Goal: Transaction & Acquisition: Purchase product/service

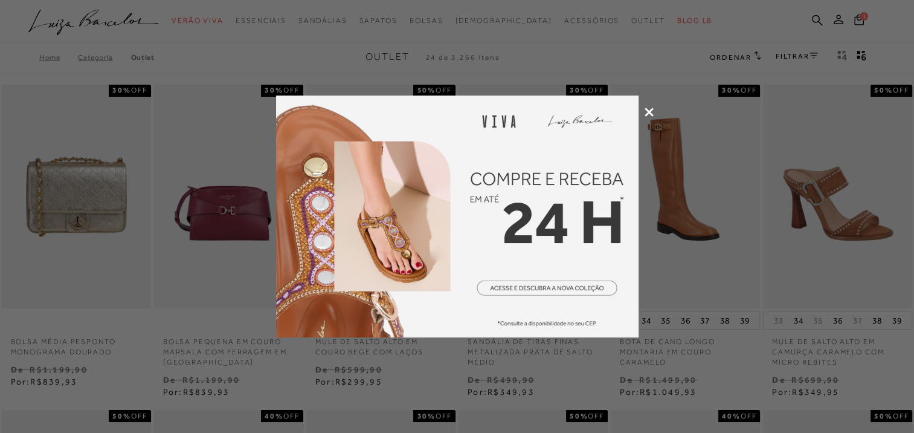
click at [648, 112] on icon at bounding box center [649, 112] width 9 height 9
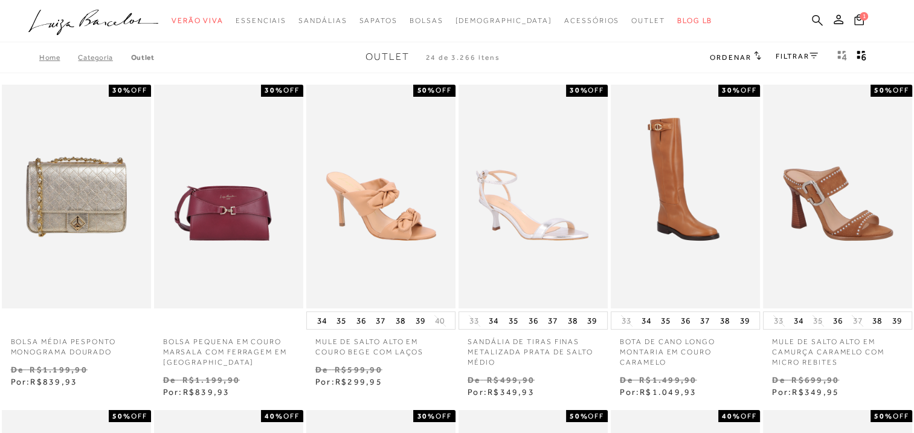
click at [815, 21] on icon at bounding box center [817, 20] width 11 height 11
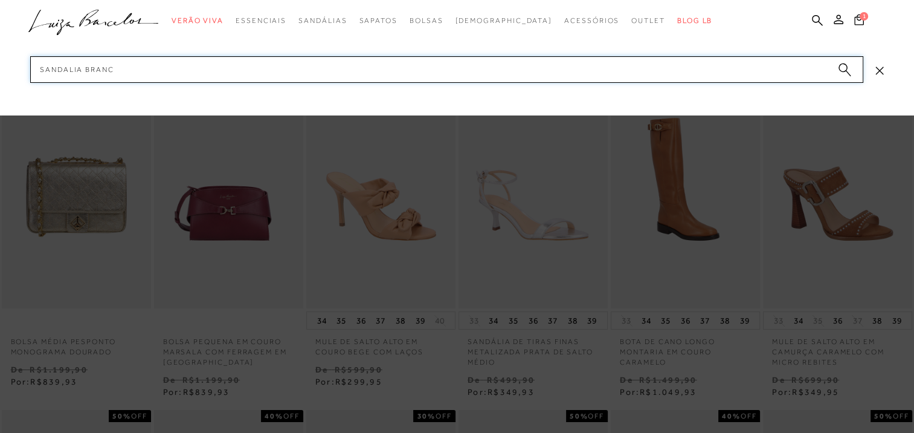
type input "sandalia branca"
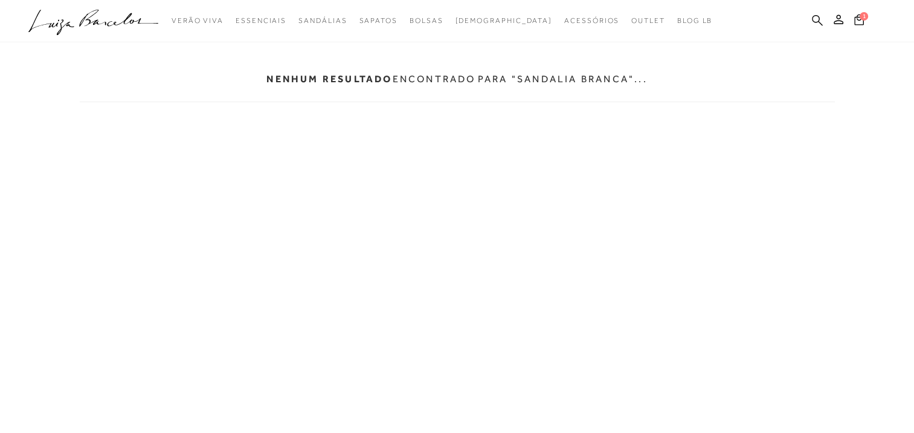
click at [819, 16] on icon at bounding box center [817, 20] width 11 height 11
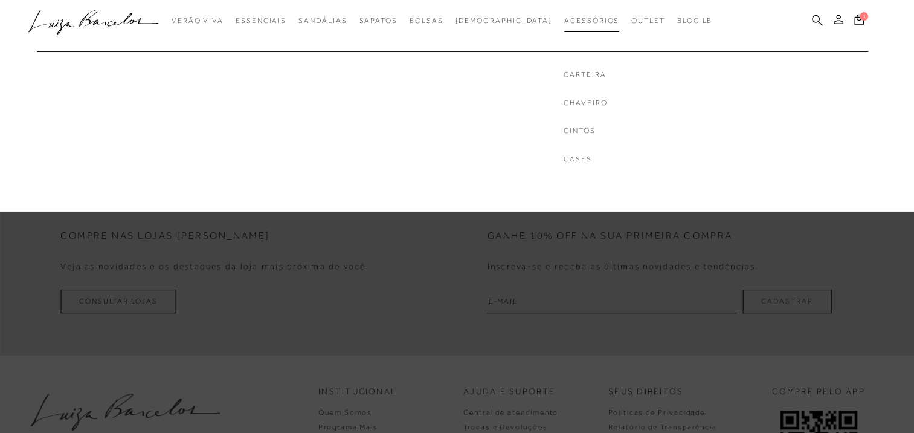
scroll to position [378, 0]
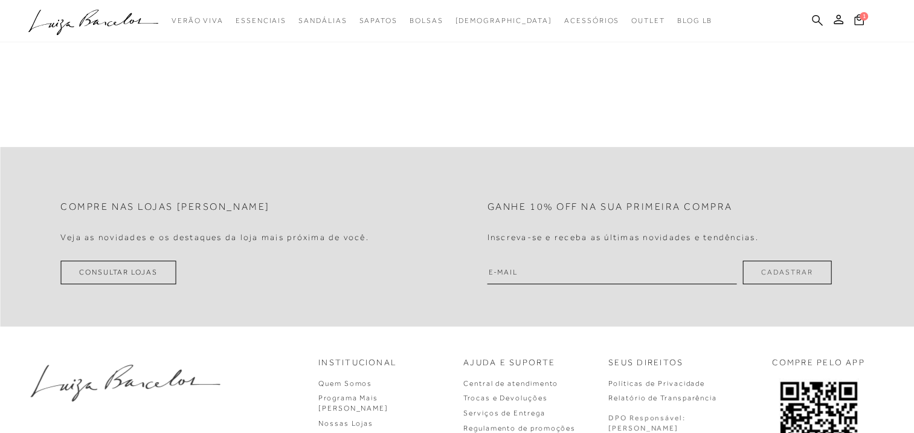
click at [816, 21] on icon at bounding box center [817, 20] width 11 height 11
click at [620, 237] on h4 "Inscreva-se e receba as últimas novidades e tendências." at bounding box center [623, 237] width 271 height 10
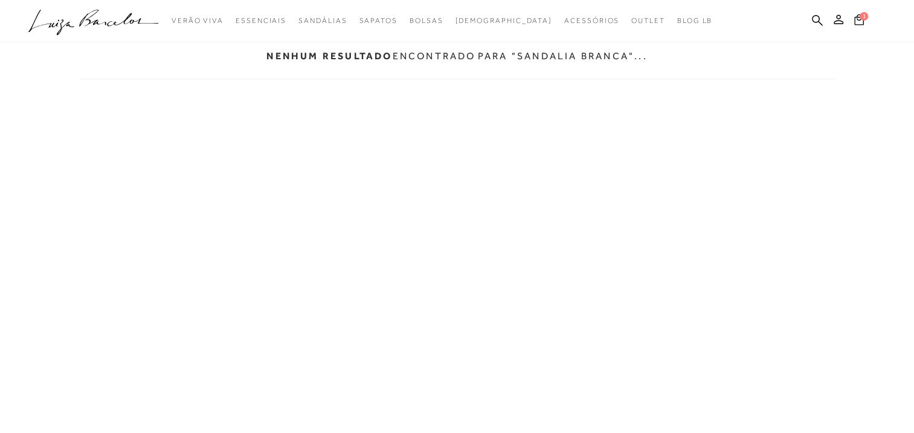
scroll to position [0, 0]
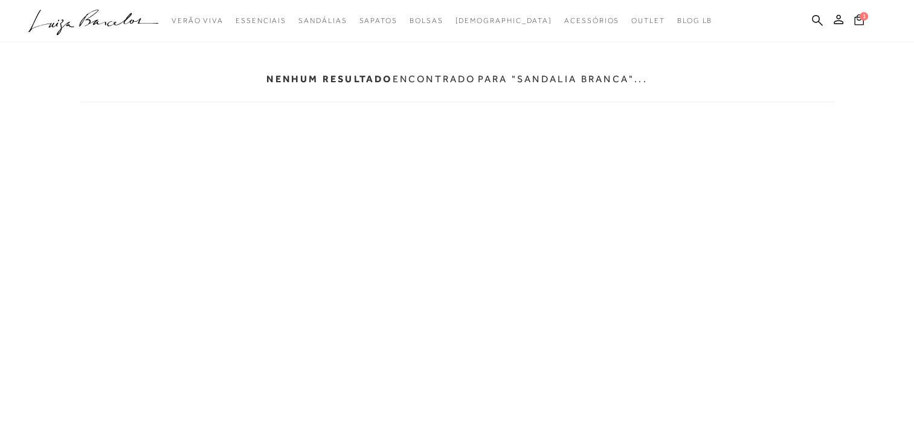
click at [68, 31] on icon ".a{fill-rule:evenodd;}" at bounding box center [93, 22] width 131 height 25
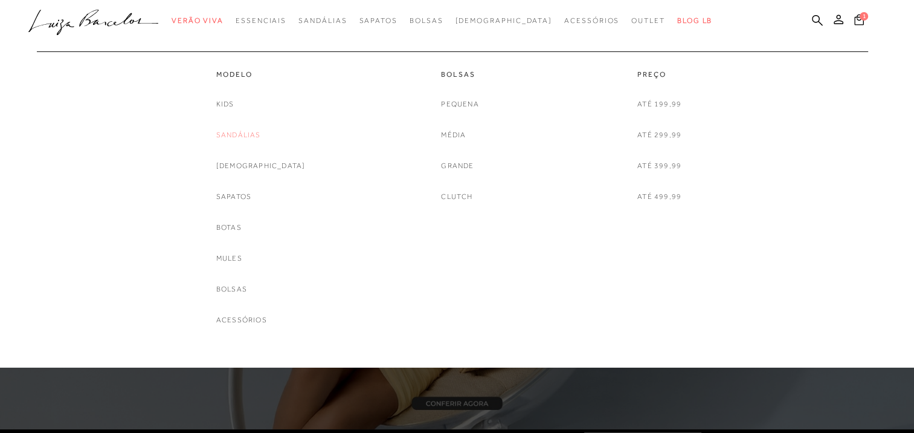
click at [261, 131] on link "Sandálias" at bounding box center [238, 135] width 45 height 13
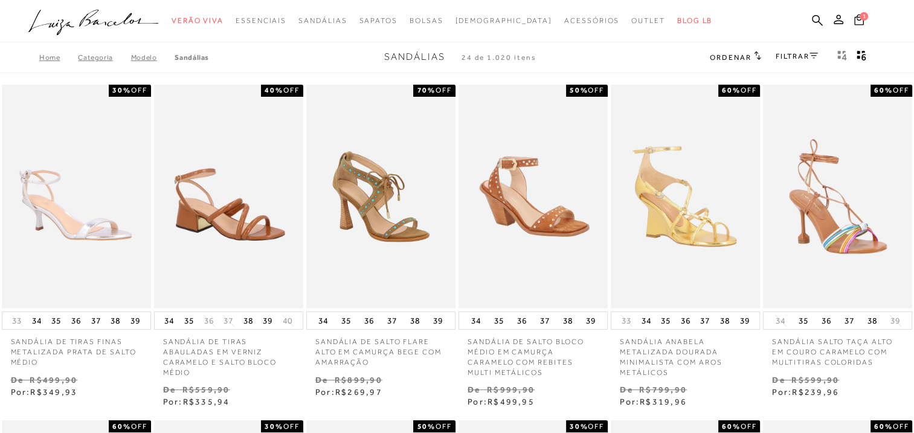
click at [791, 57] on link "FILTRAR" at bounding box center [797, 56] width 42 height 8
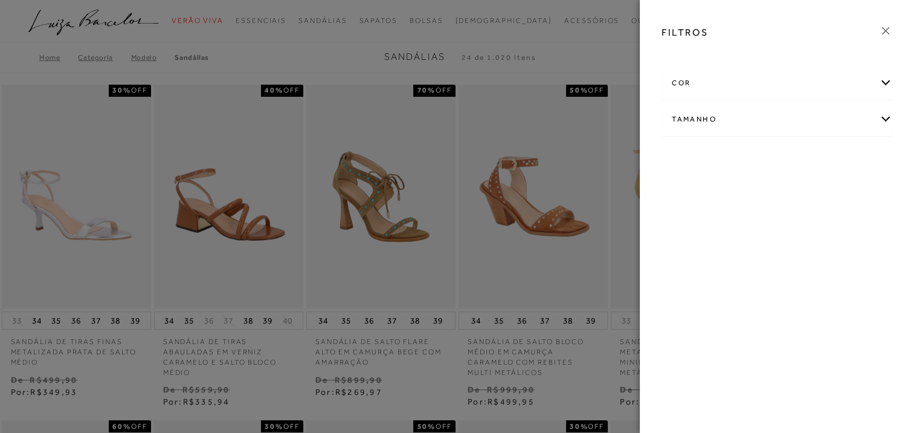
click at [747, 86] on div "cor" at bounding box center [777, 83] width 230 height 32
click at [887, 82] on div "cor" at bounding box center [777, 83] width 230 height 32
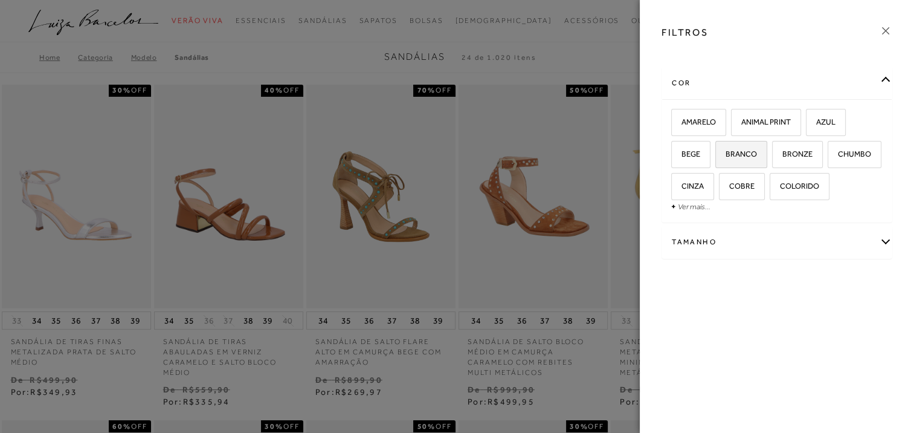
click at [740, 153] on span "BRANCO" at bounding box center [737, 153] width 40 height 9
click at [726, 153] on input "BRANCO" at bounding box center [720, 156] width 12 height 12
checkbox input "true"
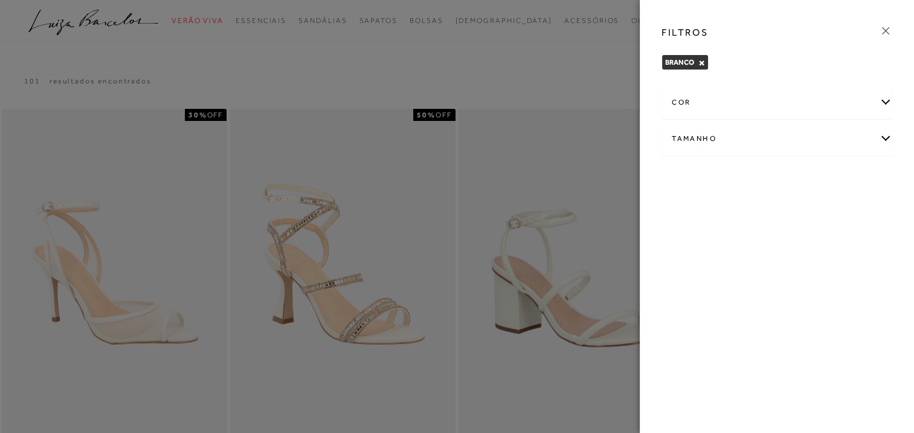
click at [882, 95] on div "cor" at bounding box center [777, 102] width 230 height 32
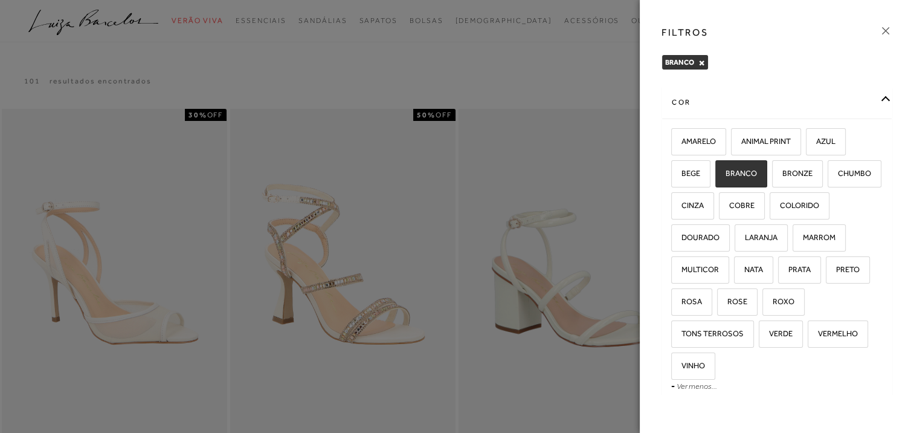
click at [597, 141] on div at bounding box center [457, 216] width 914 height 433
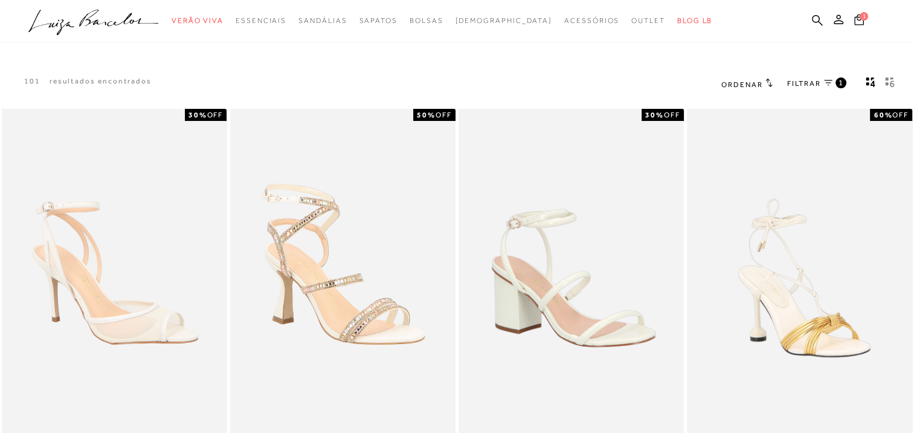
click at [889, 85] on icon "gridText6Desc" at bounding box center [890, 82] width 10 height 11
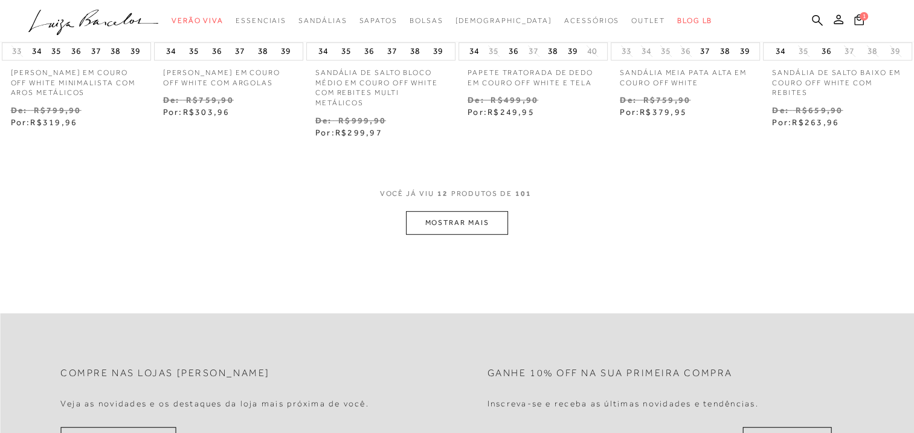
scroll to position [665, 0]
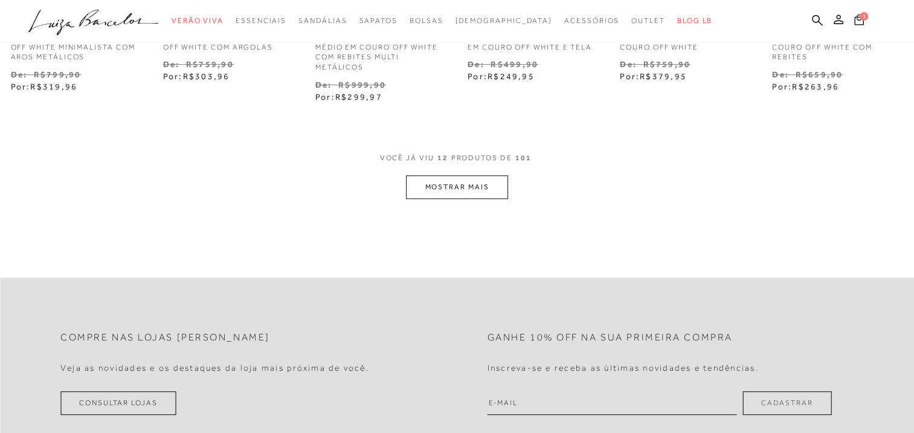
click at [489, 191] on button "MOSTRAR MAIS" at bounding box center [457, 187] width 102 height 24
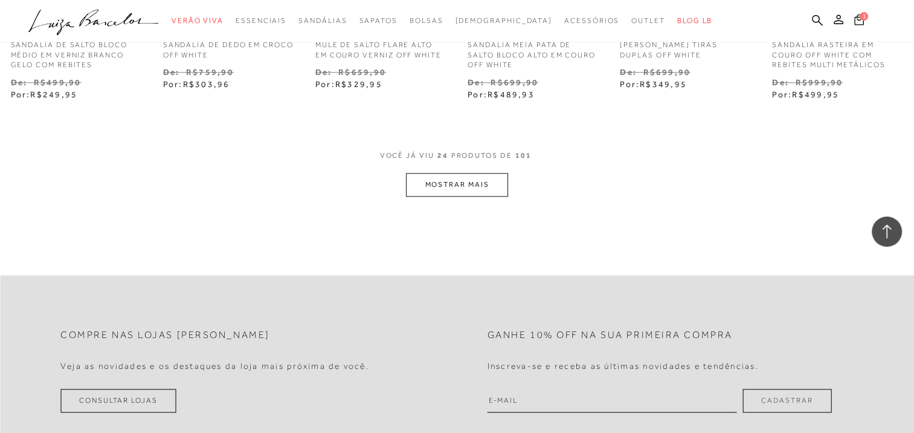
scroll to position [1329, 0]
click at [486, 173] on button "MOSTRAR MAIS" at bounding box center [457, 184] width 102 height 24
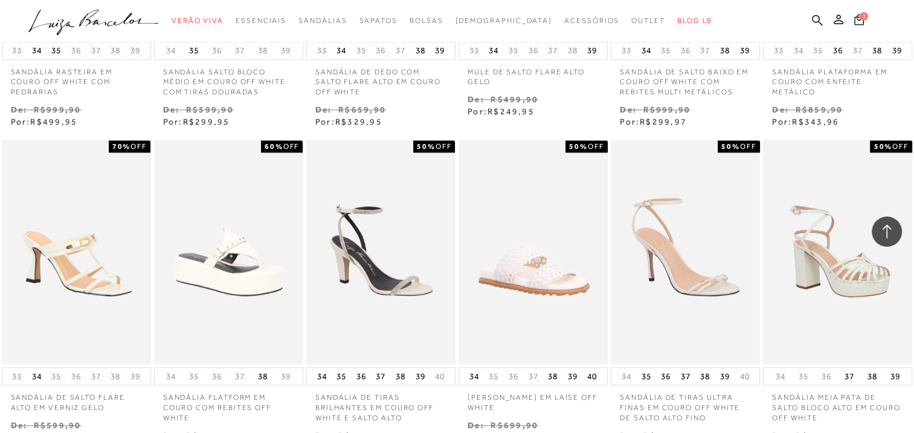
scroll to position [1692, 0]
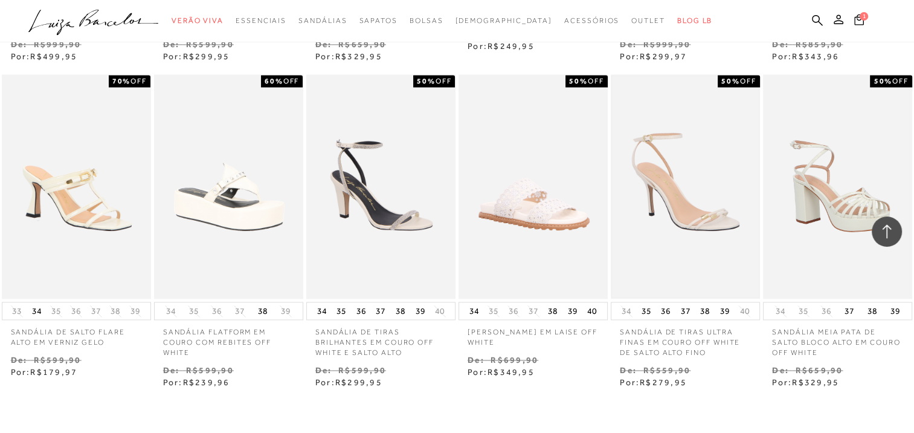
click at [682, 177] on img at bounding box center [685, 186] width 147 height 221
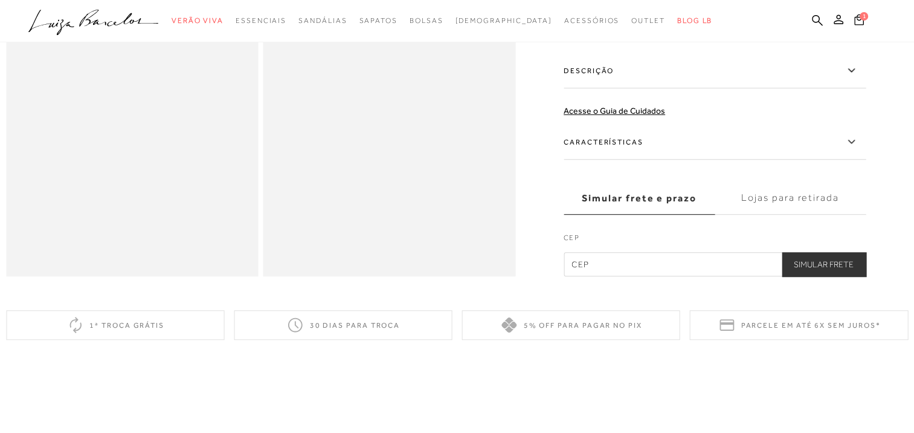
scroll to position [846, 0]
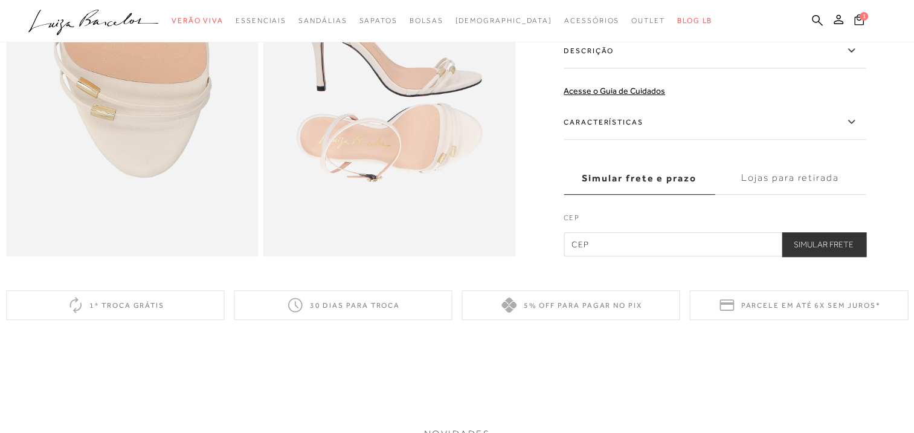
click at [625, 139] on label "Características" at bounding box center [715, 122] width 302 height 35
click at [0, 0] on input "Características" at bounding box center [0, 0] width 0 height 0
